Goal: Task Accomplishment & Management: Manage account settings

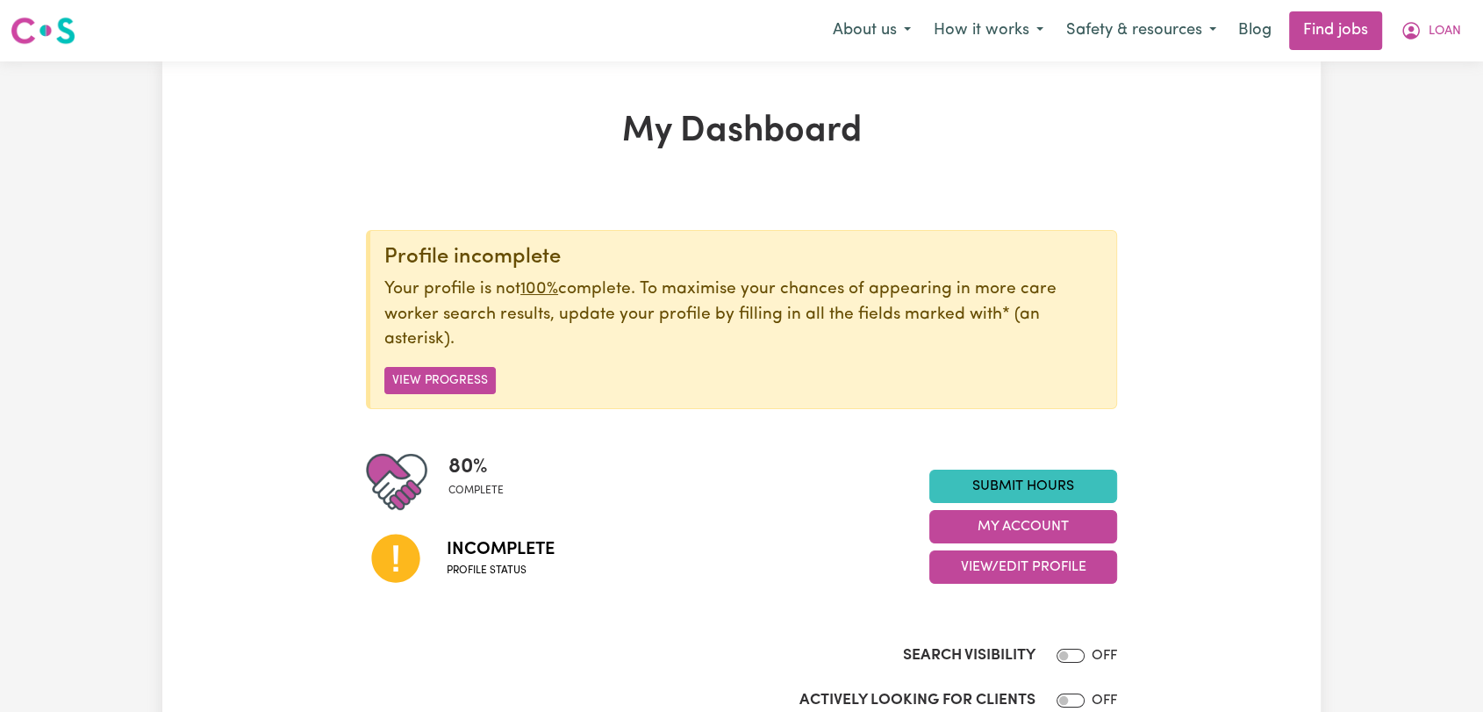
click at [1453, 32] on button "LOAN" at bounding box center [1430, 30] width 83 height 37
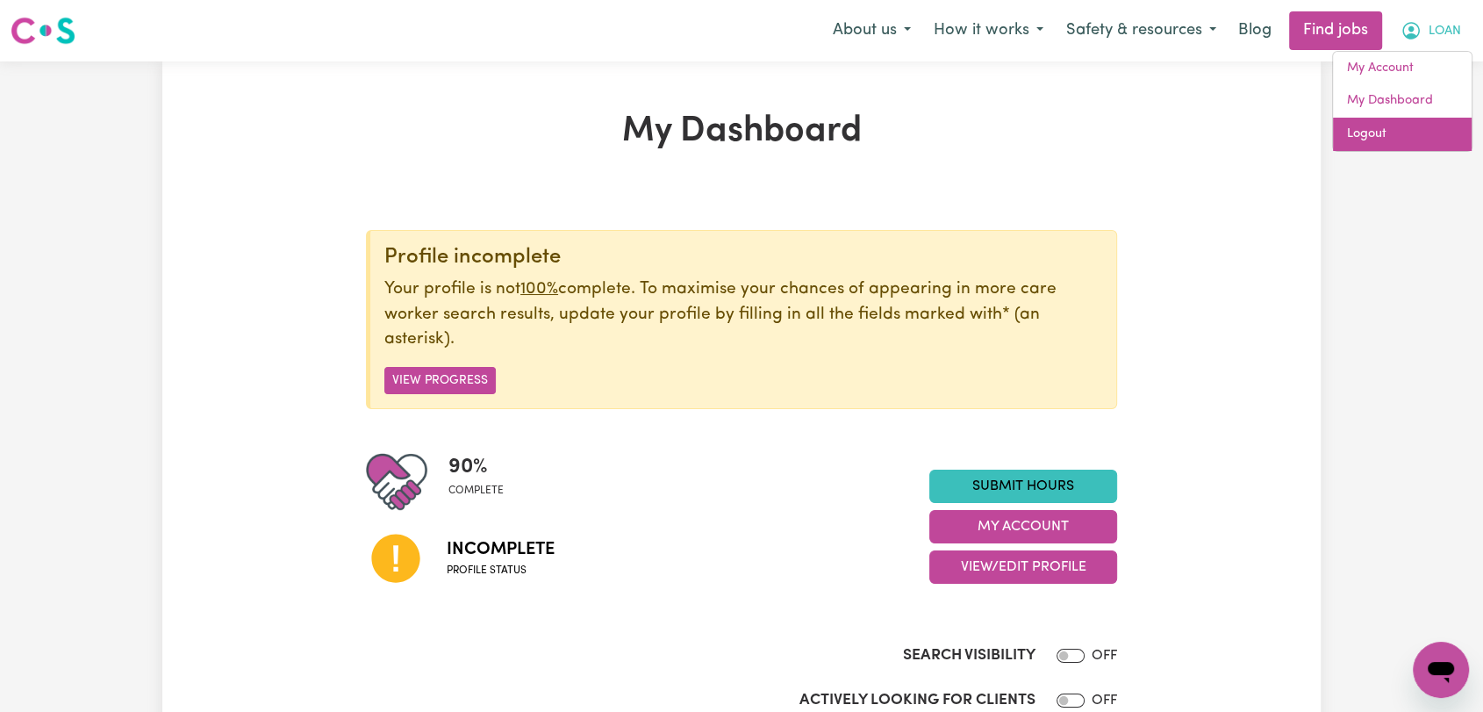
click at [1397, 138] on link "Logout" at bounding box center [1402, 134] width 139 height 33
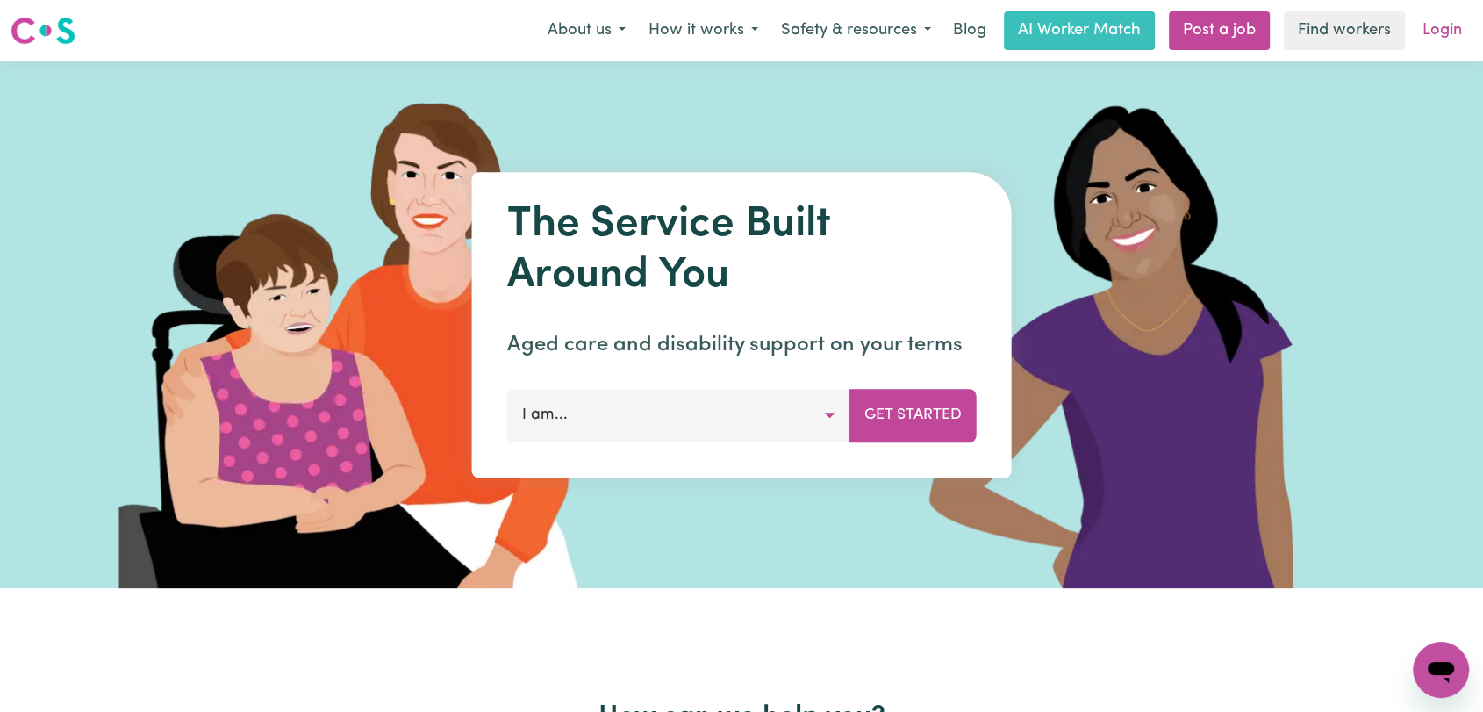
click at [1447, 19] on link "Login" at bounding box center [1442, 30] width 61 height 39
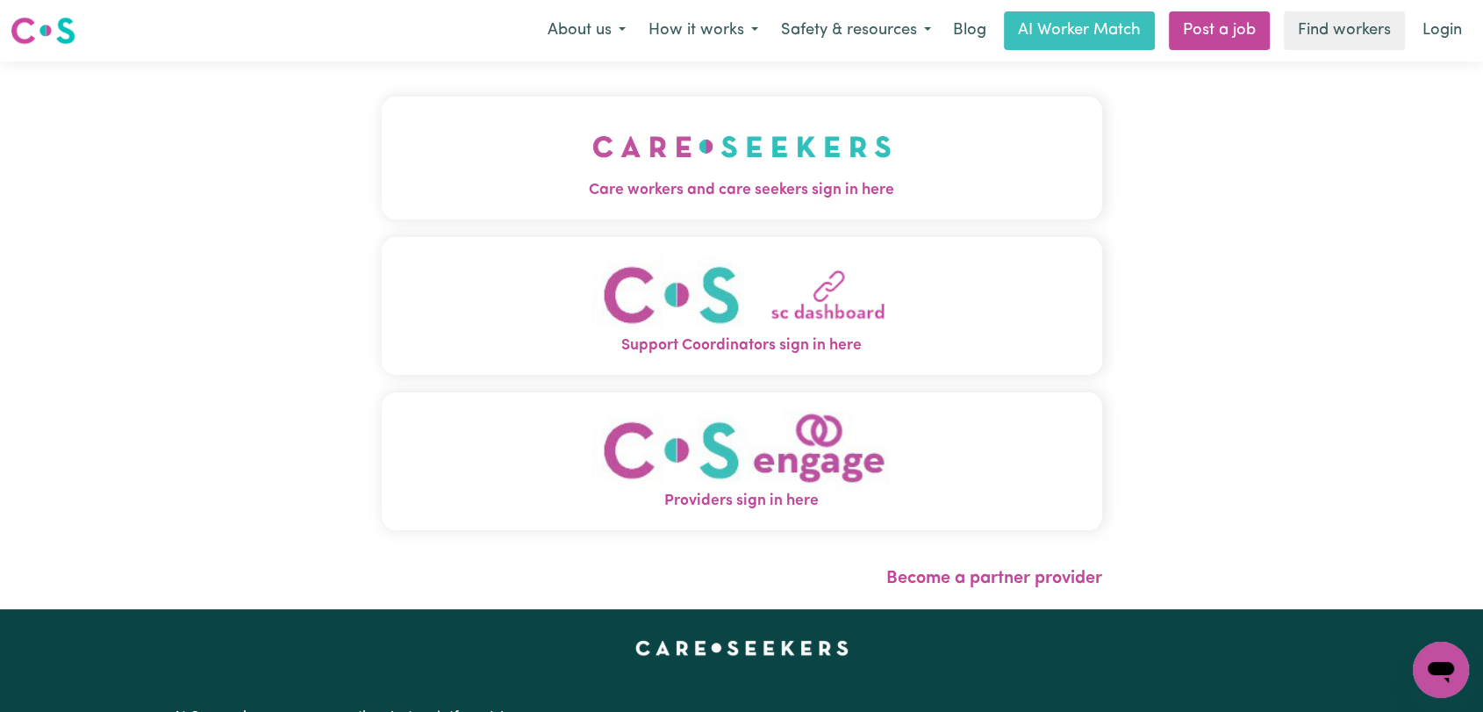
click at [786, 147] on img "Care workers and care seekers sign in here" at bounding box center [741, 146] width 299 height 65
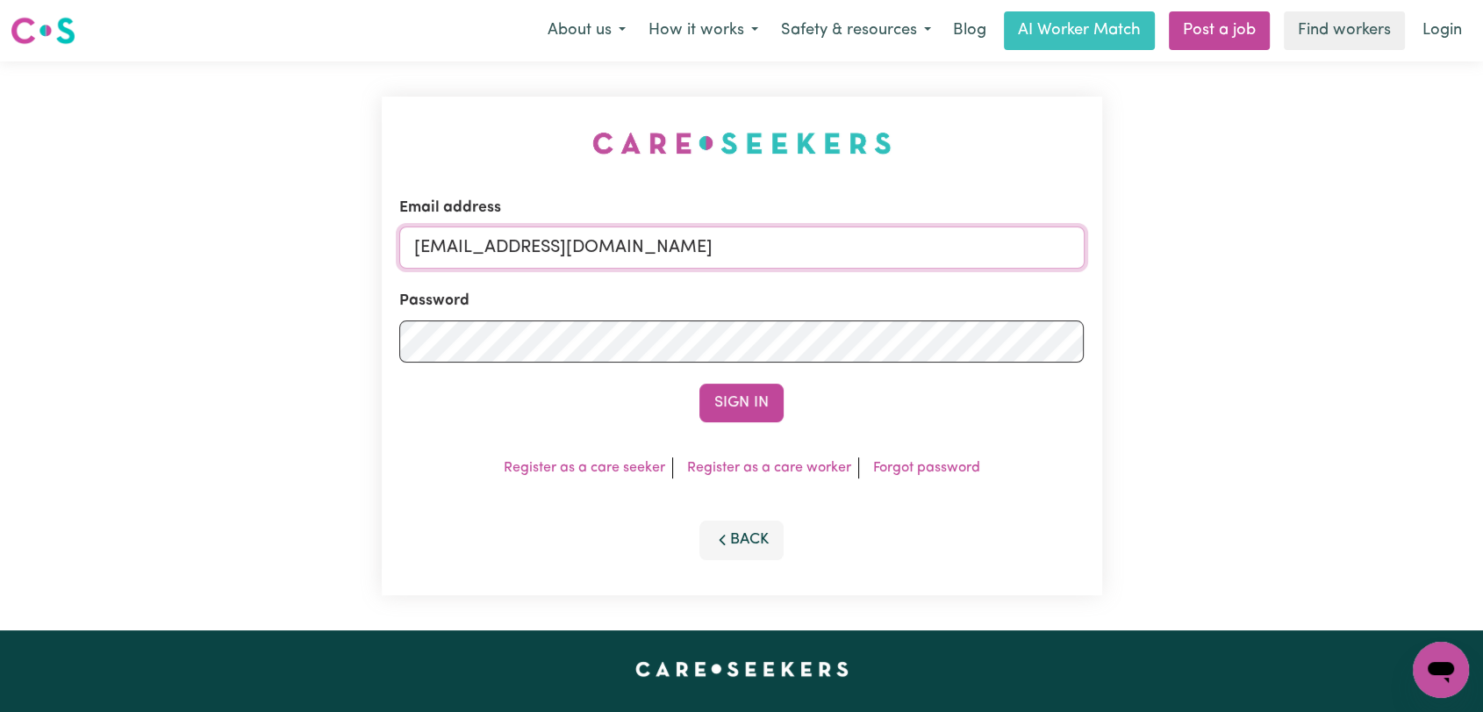
click at [806, 233] on input "[EMAIL_ADDRESS][DOMAIN_NAME]" at bounding box center [741, 247] width 685 height 42
drag, startPoint x: 500, startPoint y: 241, endPoint x: 586, endPoint y: 261, distance: 88.2
click at [586, 261] on input "Superuser~[EMAIL_ADDRESS][DOMAIN_NAME]" at bounding box center [741, 247] width 685 height 42
click at [590, 261] on input "Superuser~[EMAIL_ADDRESS][DOMAIN_NAME]" at bounding box center [741, 247] width 685 height 42
drag, startPoint x: 502, startPoint y: 252, endPoint x: 524, endPoint y: 253, distance: 22.0
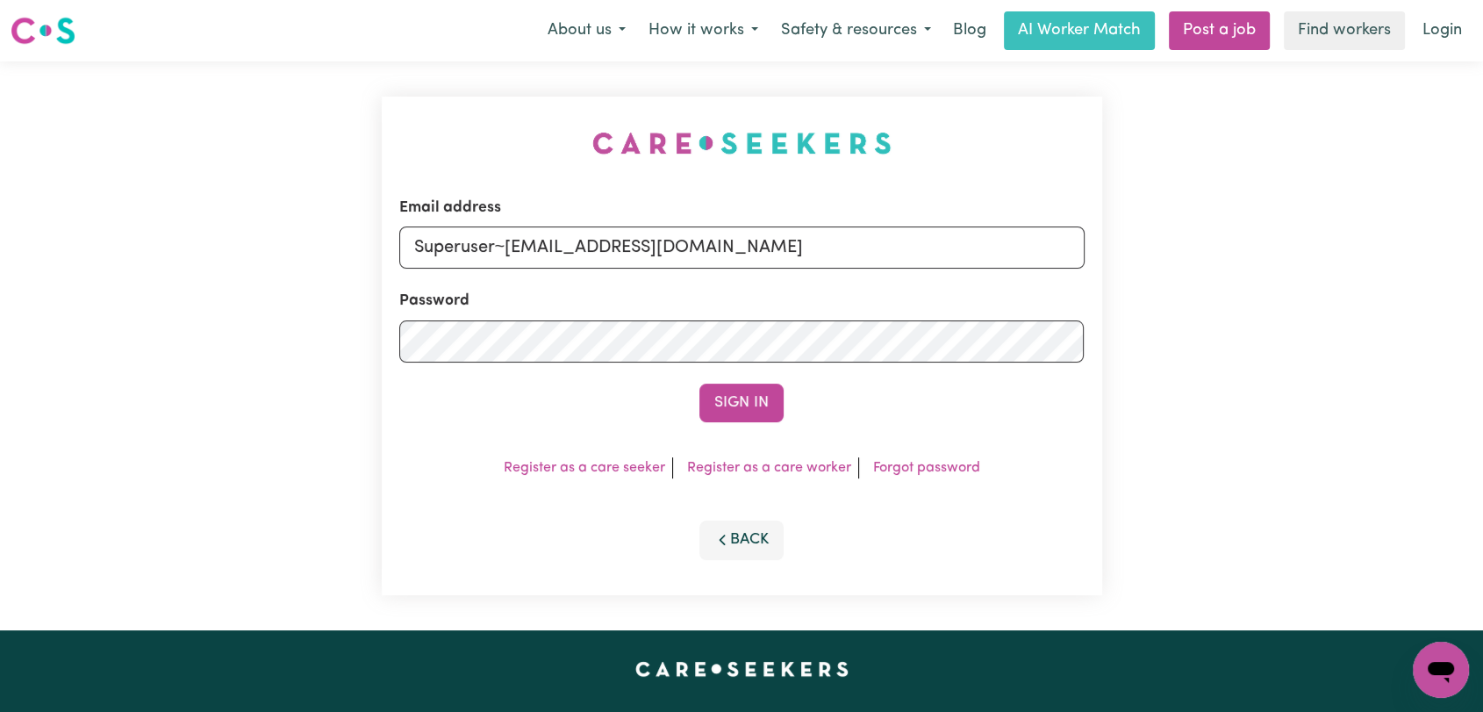
click at [524, 253] on input "Superuser~[EMAIL_ADDRESS][DOMAIN_NAME]" at bounding box center [741, 247] width 685 height 42
click at [533, 247] on input "Superuser~[EMAIL_ADDRESS][DOMAIN_NAME]" at bounding box center [741, 247] width 685 height 42
drag, startPoint x: 506, startPoint y: 248, endPoint x: 772, endPoint y: 253, distance: 266.9
click at [772, 253] on input "Superuser~[EMAIL_ADDRESS][DOMAIN_NAME]" at bounding box center [741, 247] width 685 height 42
type input "Superuser~[EMAIL_ADDRESS][DOMAIN_NAME]"
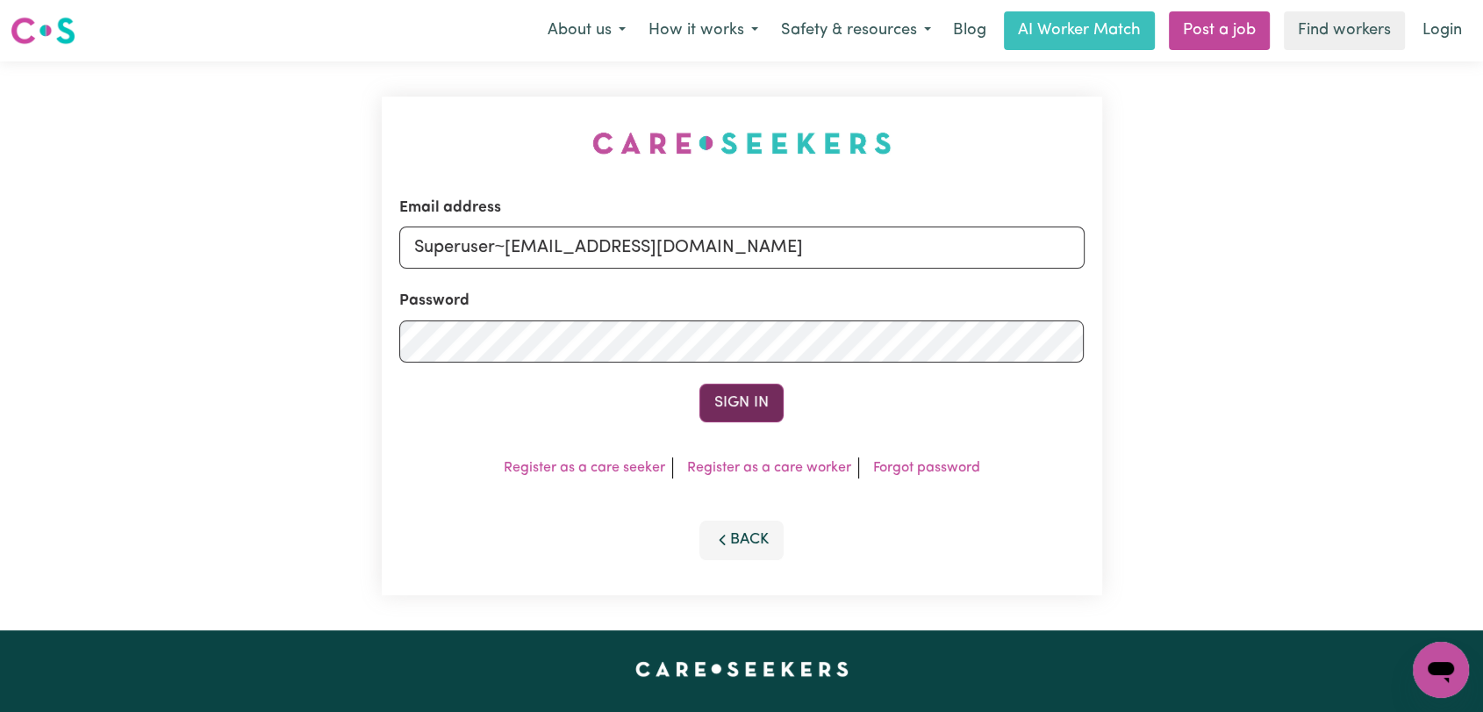
click at [772, 398] on button "Sign In" at bounding box center [742, 403] width 84 height 39
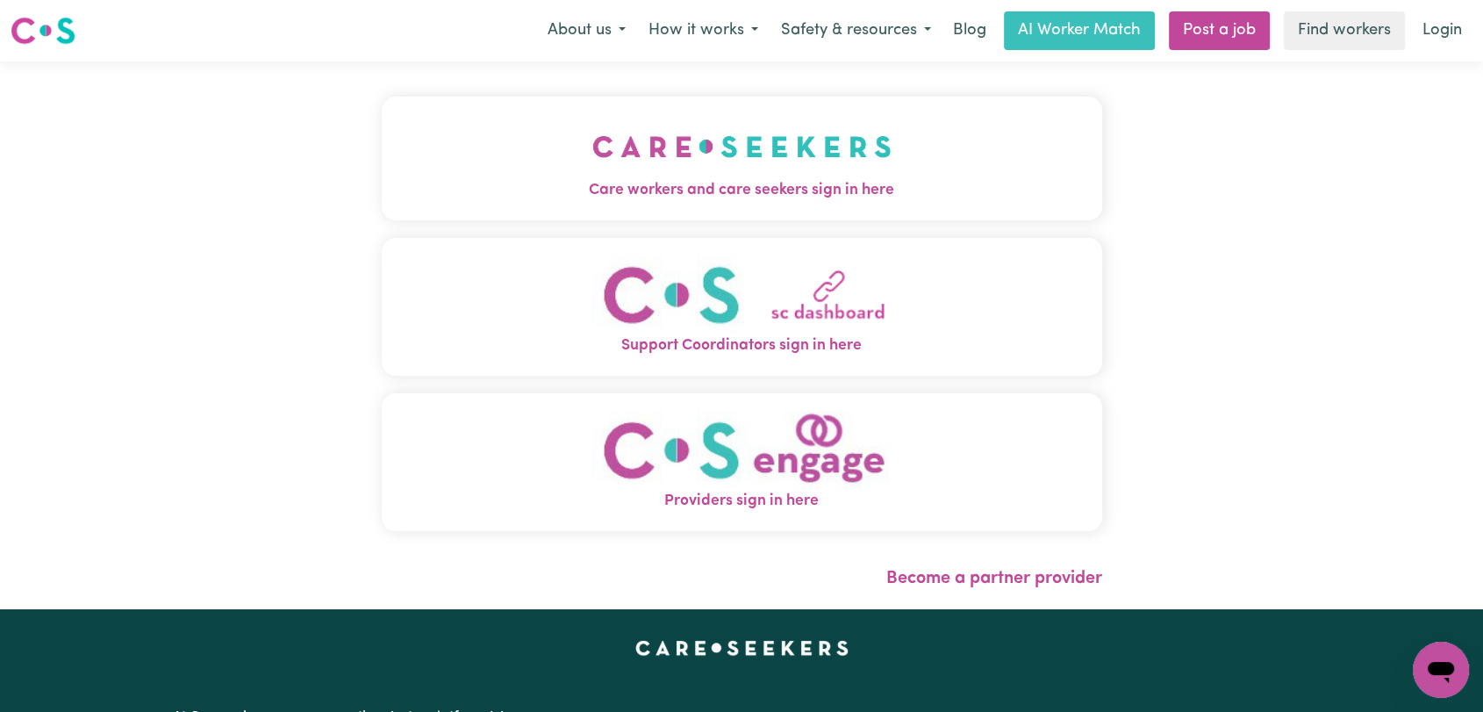
click at [722, 131] on img "Care workers and care seekers sign in here" at bounding box center [741, 146] width 299 height 65
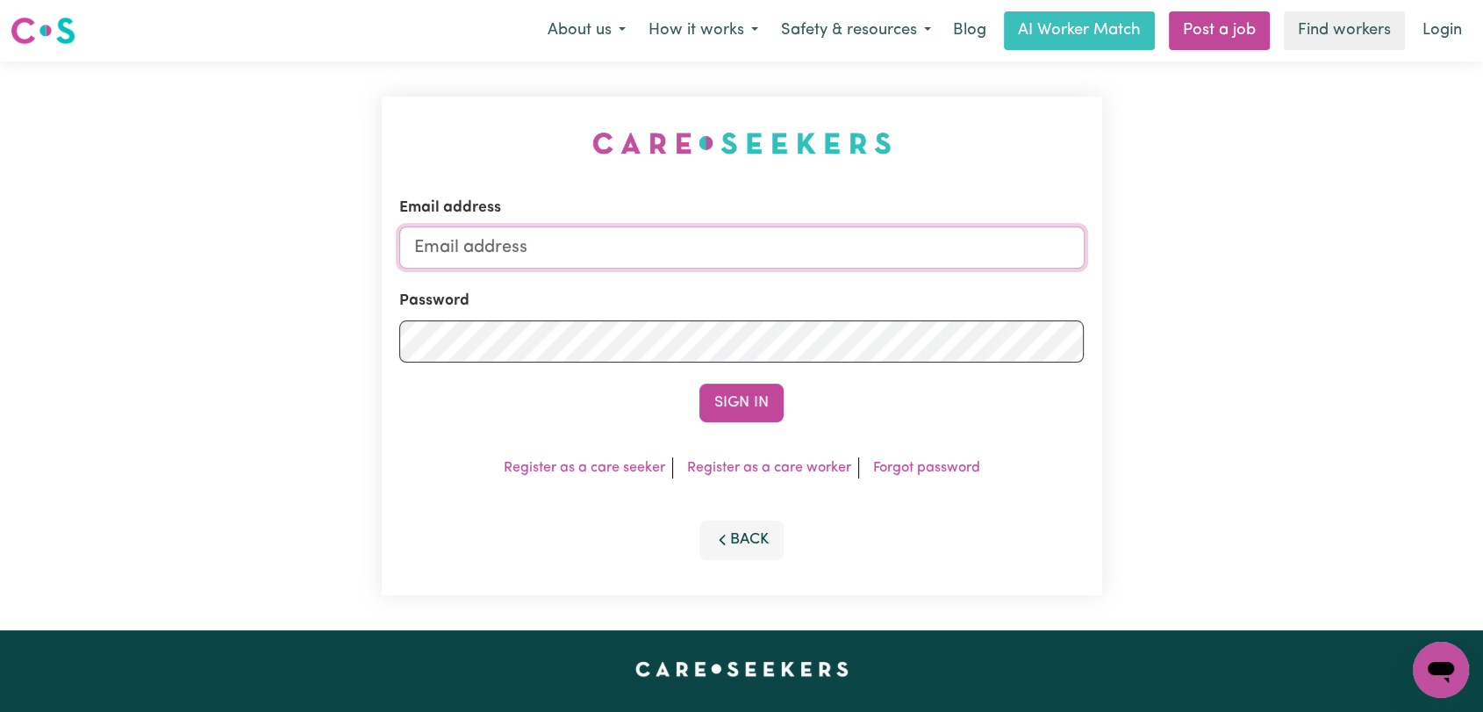
type input "[EMAIL_ADDRESS][DOMAIN_NAME]"
click at [757, 406] on button "Sign In" at bounding box center [742, 403] width 84 height 39
